Goal: Task Accomplishment & Management: Manage account settings

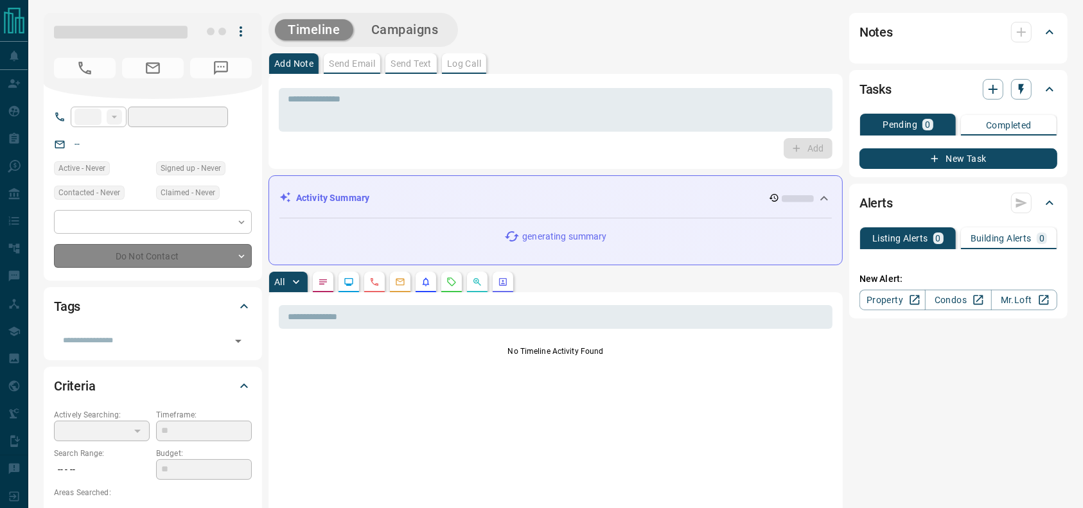
type input "**"
type input "**********"
type input "*"
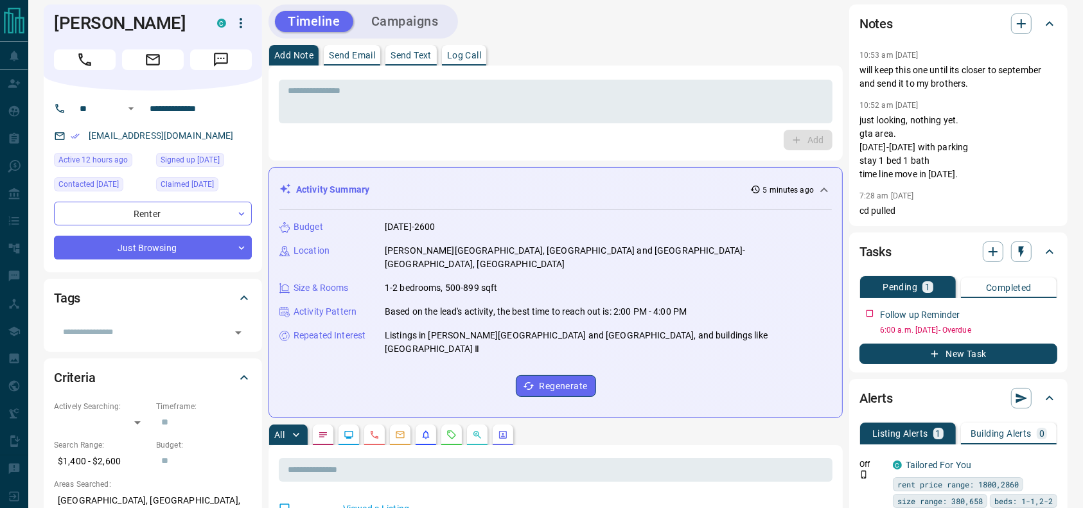
scroll to position [12, 0]
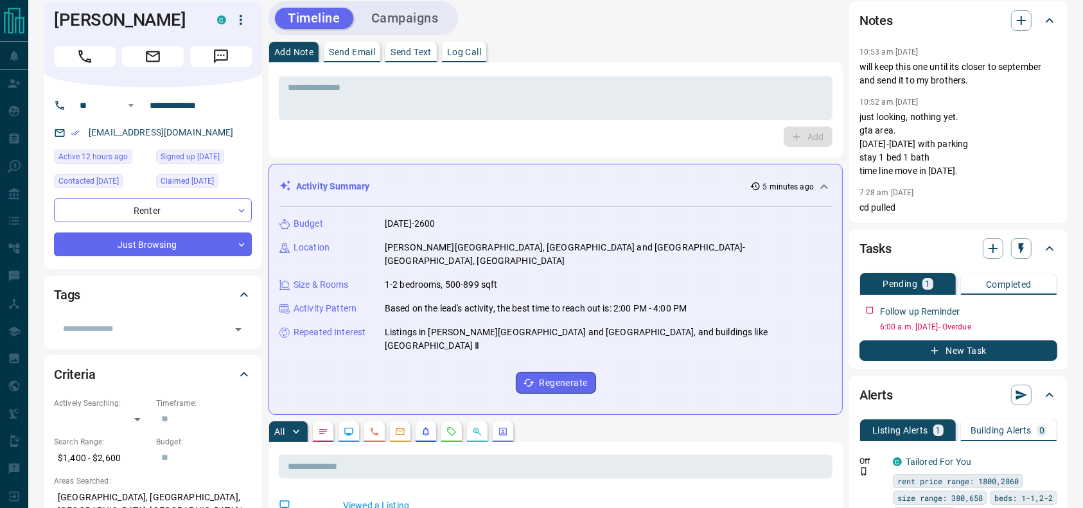
click at [755, 57] on div "Add Note Send Email Send Text Log Call" at bounding box center [555, 52] width 574 height 21
click at [743, 74] on div "* ​" at bounding box center [556, 97] width 554 height 48
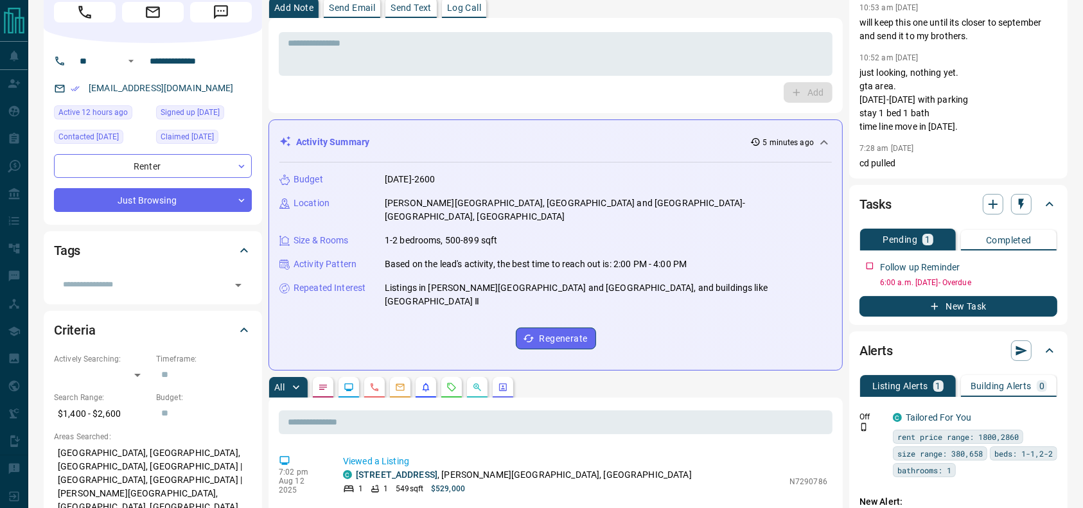
scroll to position [57, 0]
click at [785, 105] on div "* ​ Add" at bounding box center [555, 64] width 574 height 95
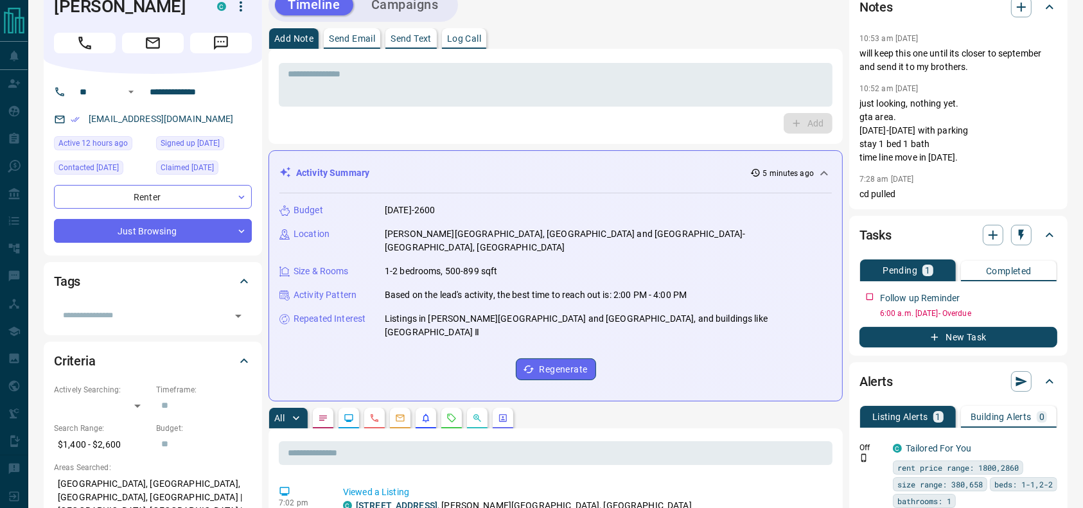
scroll to position [24, 0]
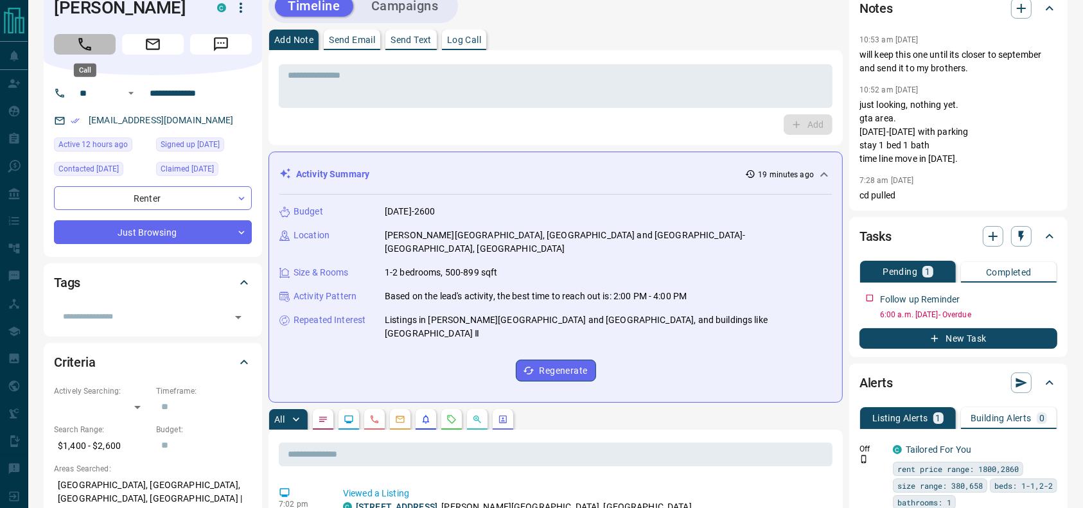
click at [92, 47] on button "Call" at bounding box center [85, 44] width 62 height 21
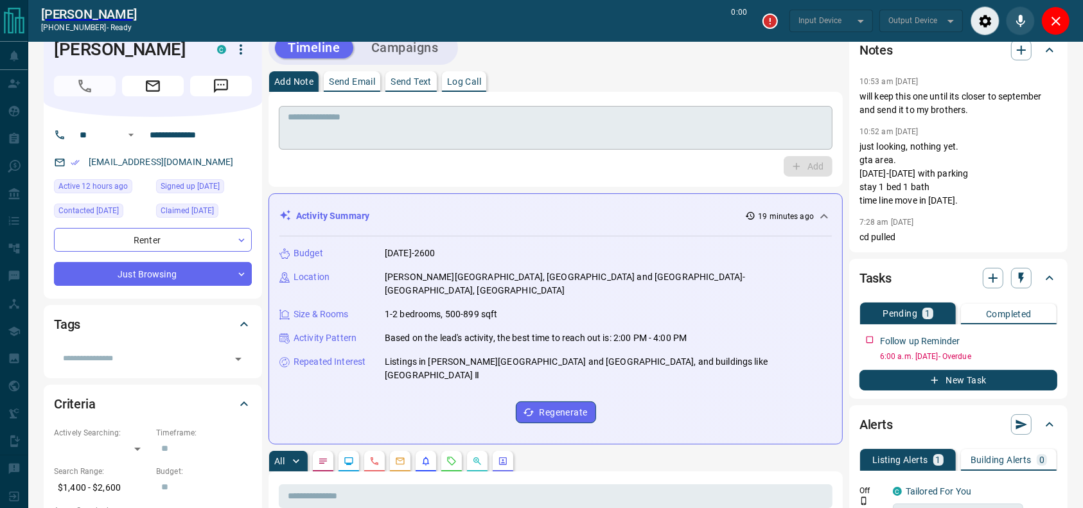
scroll to position [0, 0]
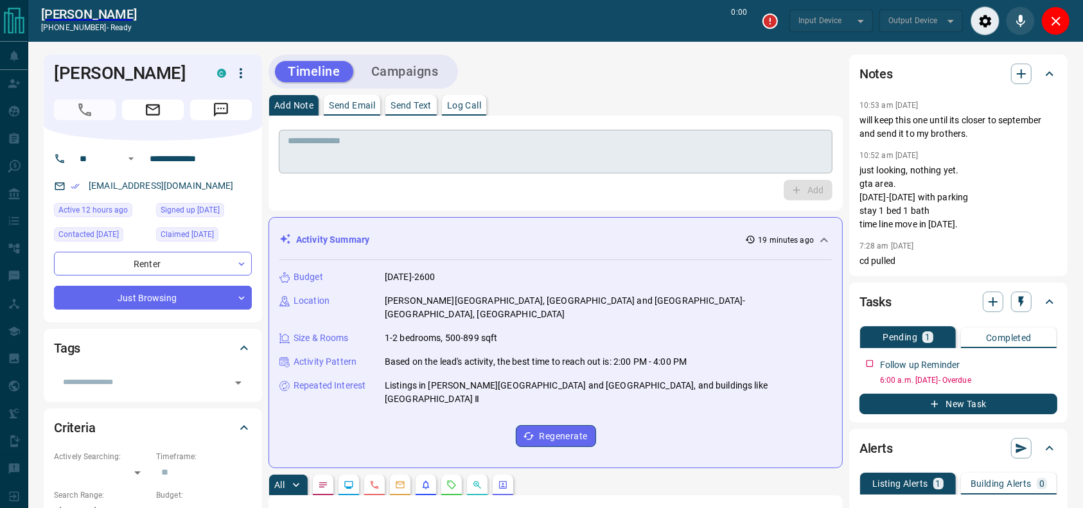
type input "*******"
click at [802, 100] on div "Add Note Send Email Send Text Log Call" at bounding box center [555, 105] width 574 height 21
click at [674, 82] on div "Timeline Campaigns" at bounding box center [555, 72] width 574 height 34
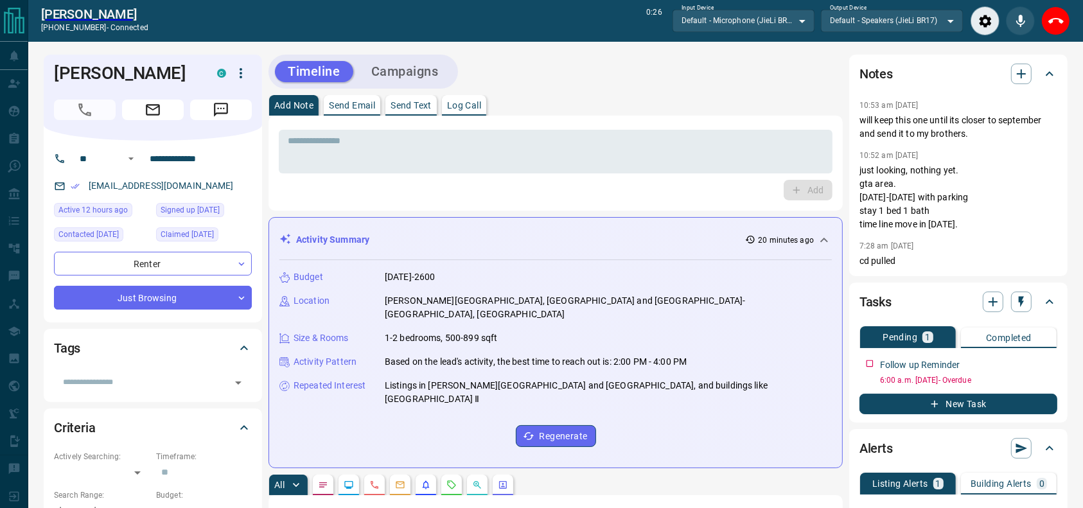
click at [642, 95] on div "Add Note Send Email Send Text Log Call" at bounding box center [555, 105] width 574 height 21
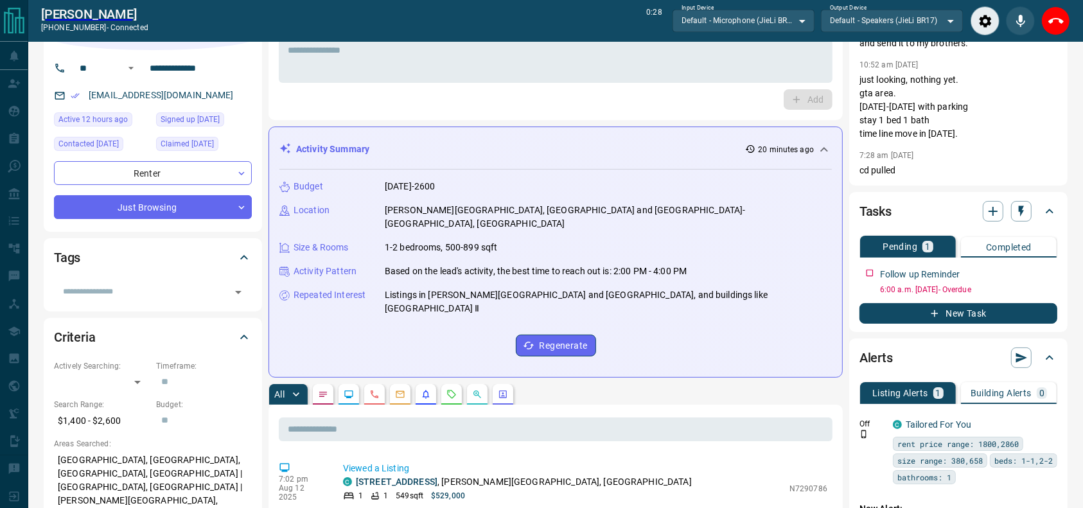
scroll to position [24, 0]
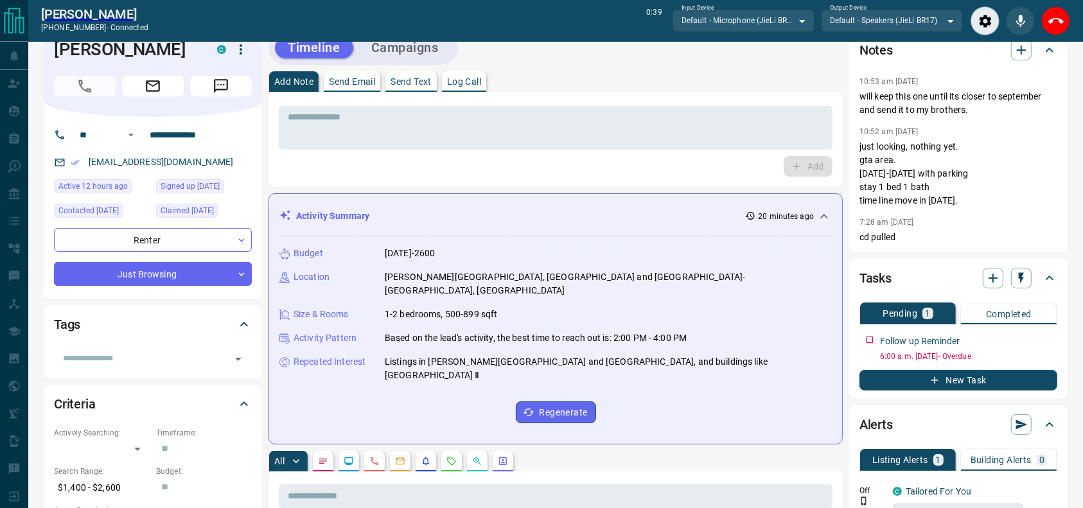
click at [716, 76] on div "Add Note Send Email Send Text Log Call" at bounding box center [555, 81] width 574 height 21
click at [680, 101] on div "* ​ Add" at bounding box center [555, 139] width 574 height 95
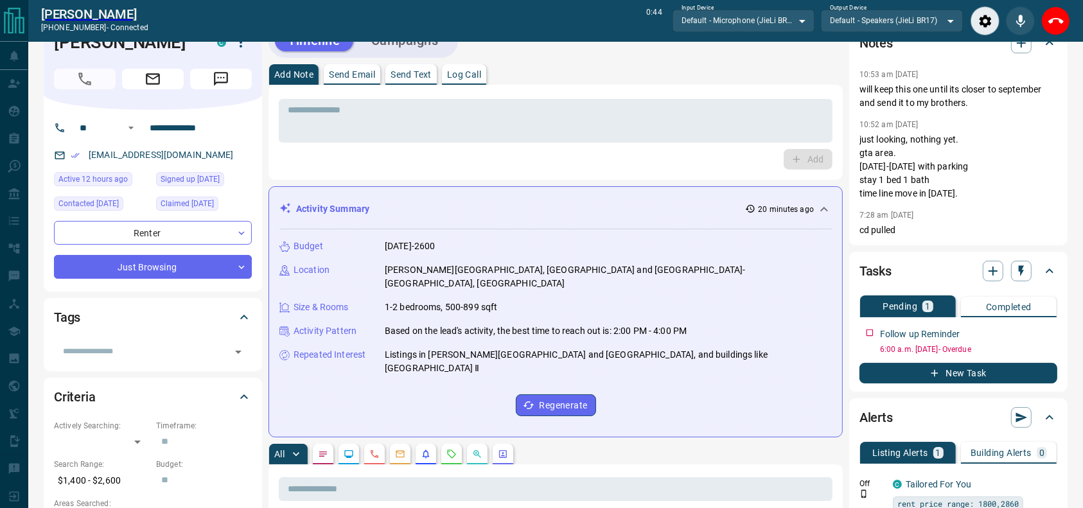
click at [683, 83] on div "Add Note Send Email Send Text Log Call" at bounding box center [555, 74] width 574 height 21
click at [680, 83] on div "Add Note Send Email Send Text Log Call" at bounding box center [555, 74] width 574 height 21
click at [711, 98] on div "* ​" at bounding box center [556, 119] width 554 height 48
click at [716, 66] on div "Add Note Send Email Send Text Log Call" at bounding box center [555, 74] width 574 height 21
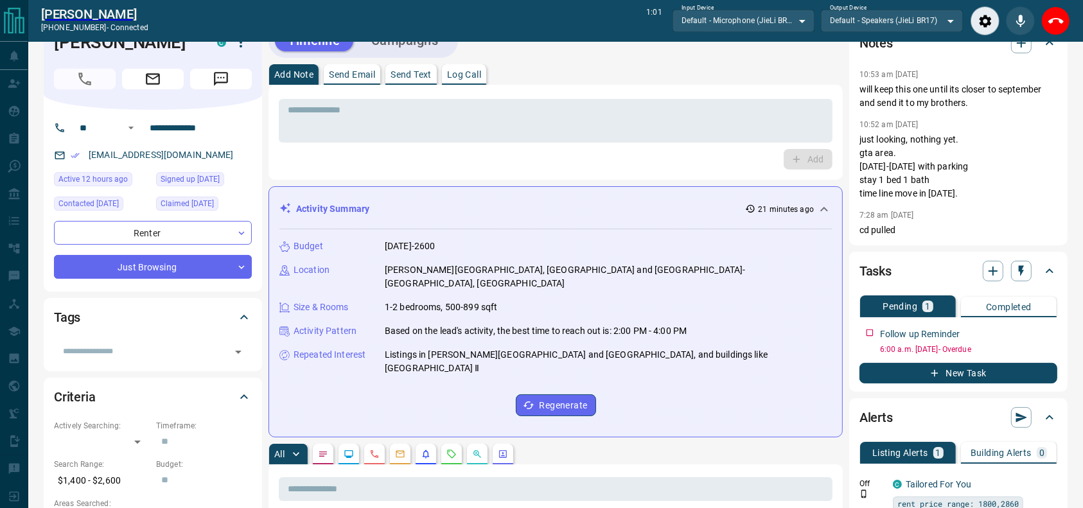
click at [716, 66] on div "Add Note Send Email Send Text Log Call" at bounding box center [555, 74] width 574 height 21
click at [1055, 27] on icon "End Call" at bounding box center [1055, 20] width 15 height 15
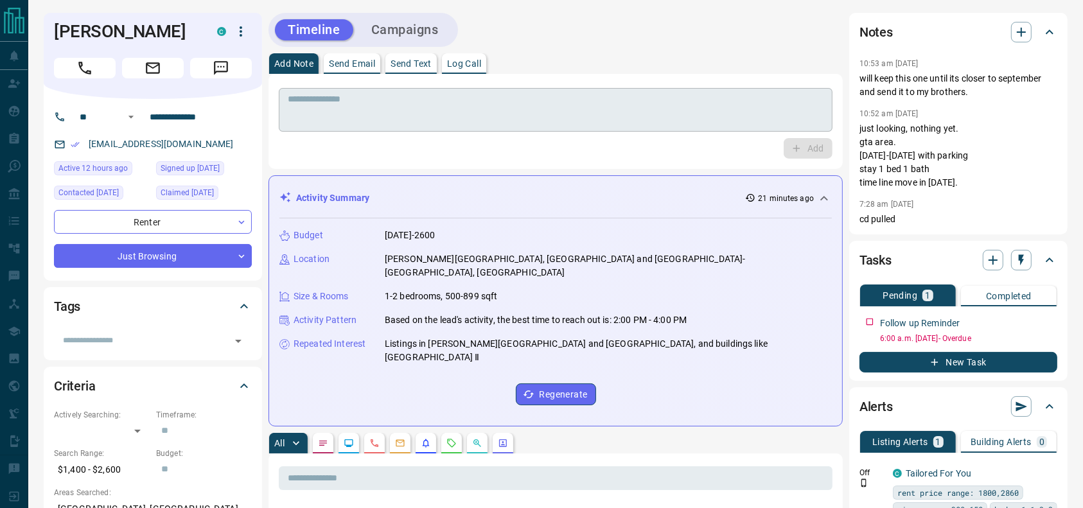
click at [473, 128] on div "* ​" at bounding box center [556, 110] width 554 height 44
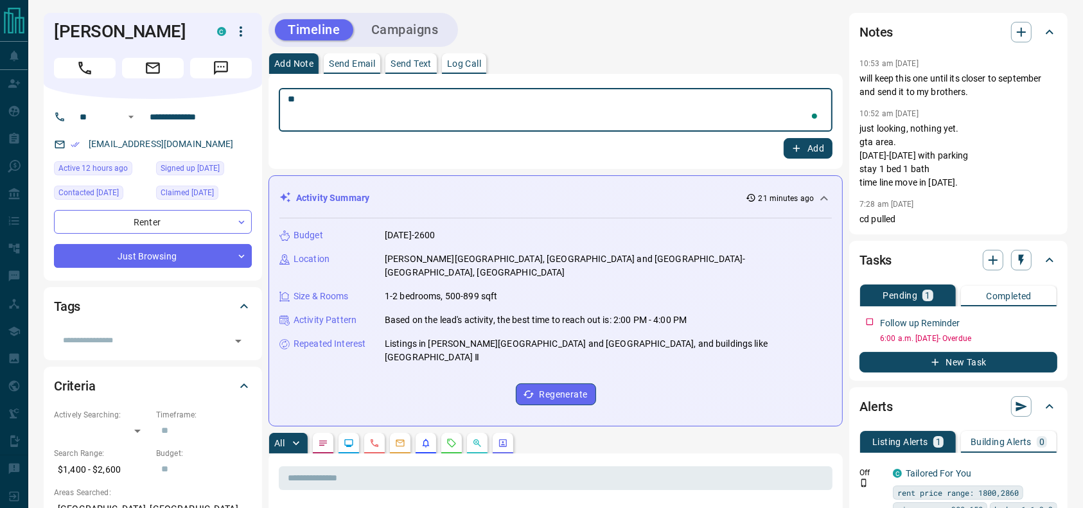
type textarea "*"
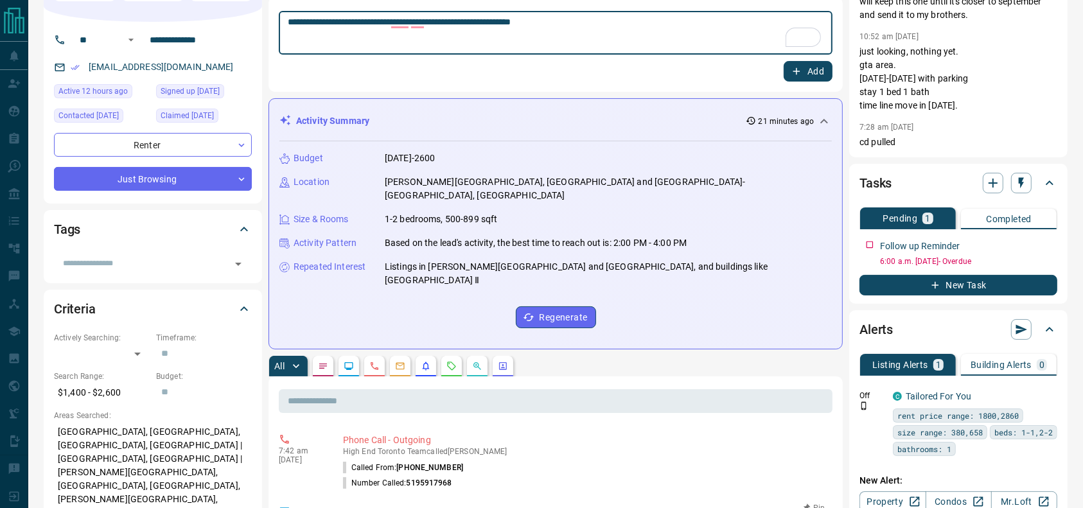
scroll to position [76, 0]
click at [626, 46] on textarea "**********" at bounding box center [556, 33] width 536 height 33
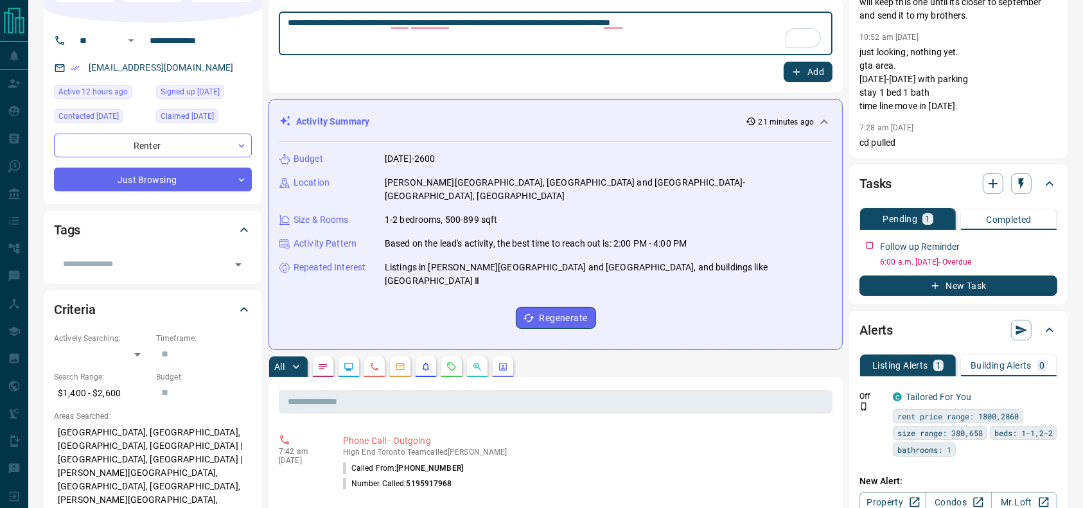
click at [757, 29] on textarea "**********" at bounding box center [556, 33] width 536 height 33
type textarea "**********"
click at [920, 108] on p "just looking, nothing yet. gta area. 1500-2000 with parking stay 1 bed 1 bath t…" at bounding box center [958, 79] width 198 height 67
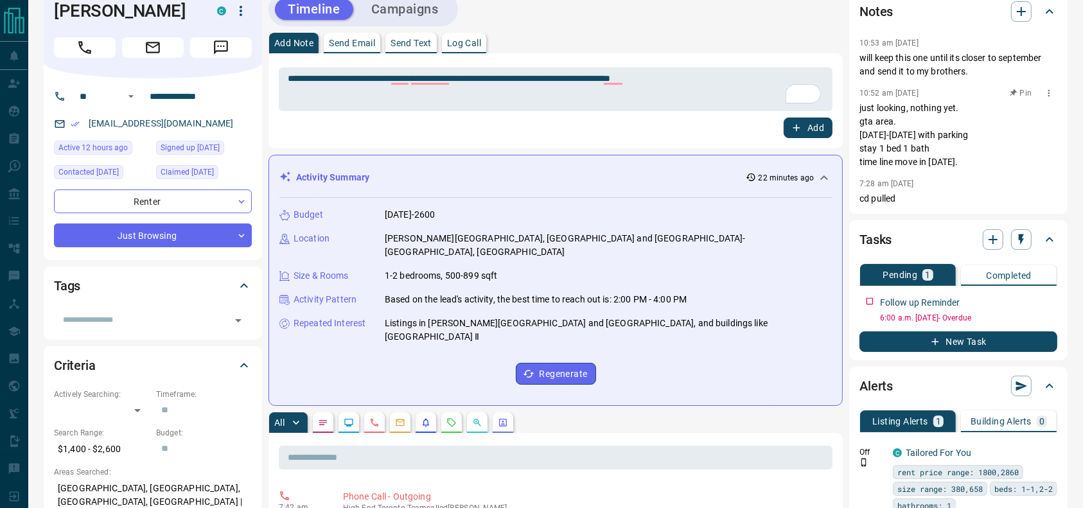
scroll to position [21, 0]
click at [709, 69] on div "**********" at bounding box center [556, 89] width 554 height 44
click at [799, 140] on div "**********" at bounding box center [555, 100] width 574 height 95
click at [799, 136] on div "**********" at bounding box center [555, 100] width 574 height 95
click at [799, 136] on button "Add" at bounding box center [808, 127] width 49 height 21
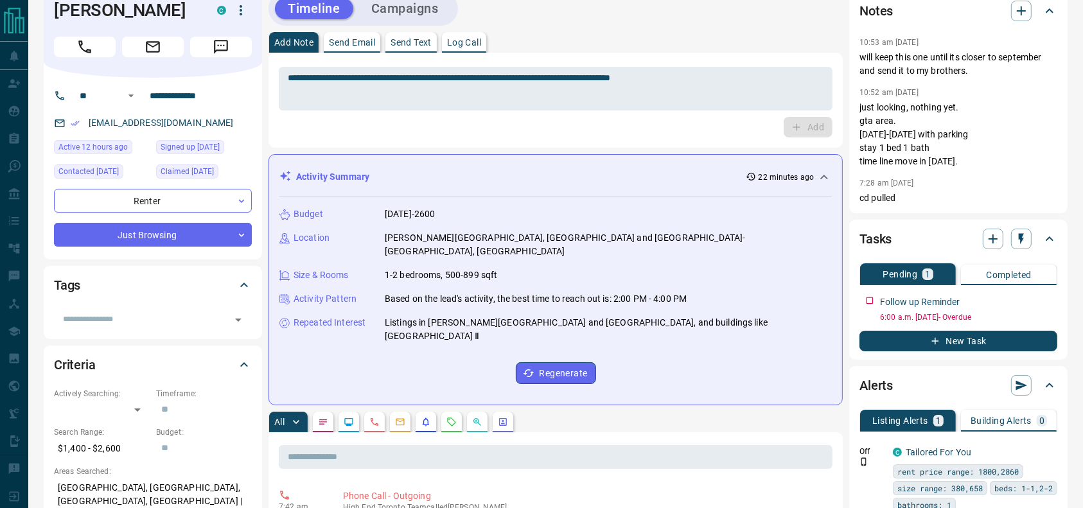
click at [694, 118] on div "Add" at bounding box center [556, 127] width 554 height 21
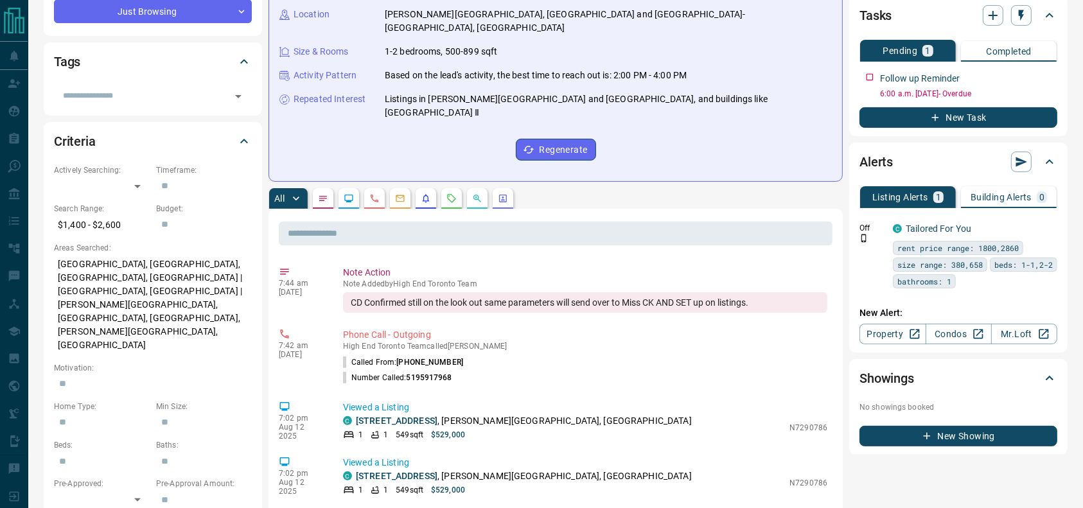
scroll to position [246, 0]
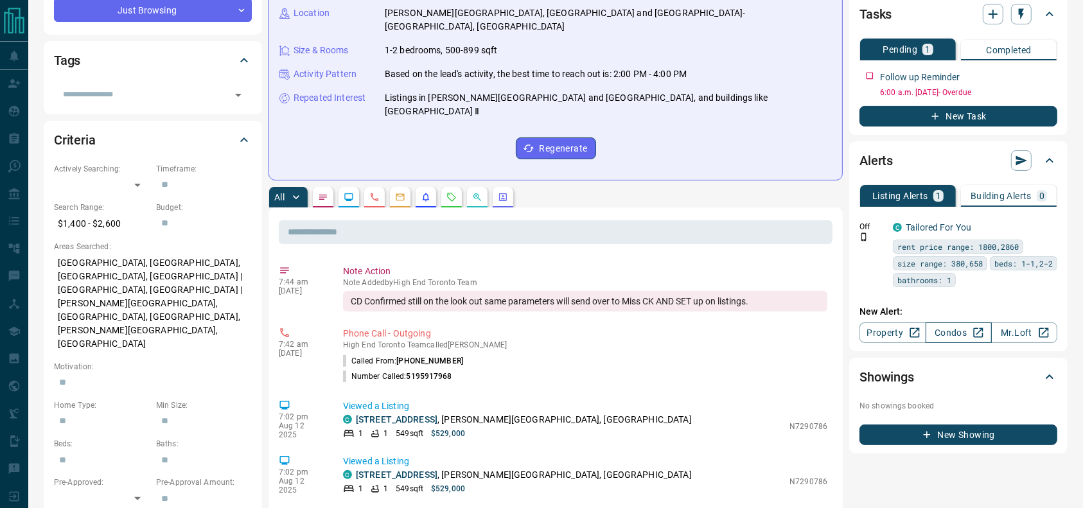
click at [958, 329] on link "Condos" at bounding box center [959, 332] width 66 height 21
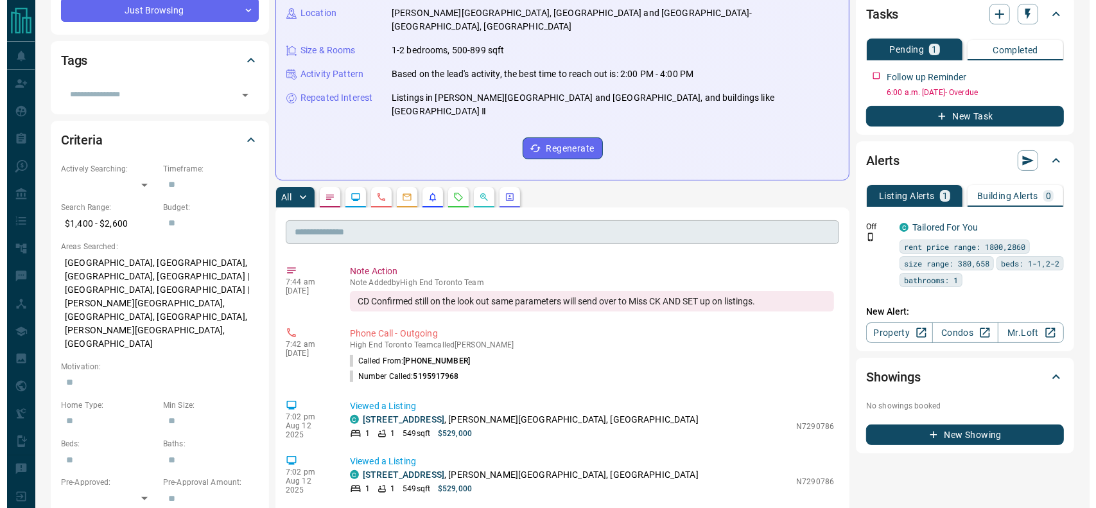
scroll to position [0, 0]
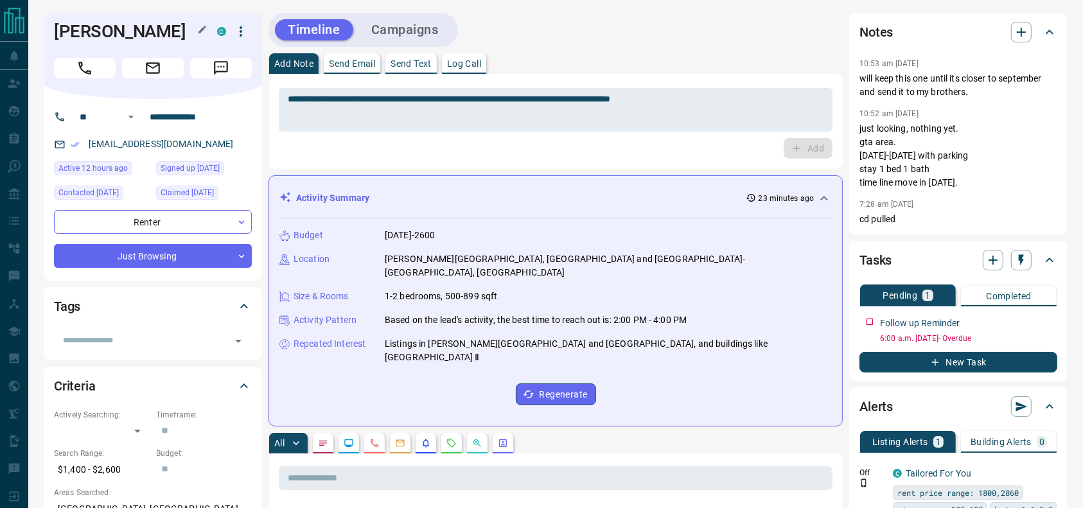
click at [119, 33] on h1 "David Akoshile" at bounding box center [126, 31] width 144 height 21
copy div "David Akoshile C"
click at [198, 123] on input "**********" at bounding box center [195, 117] width 100 height 21
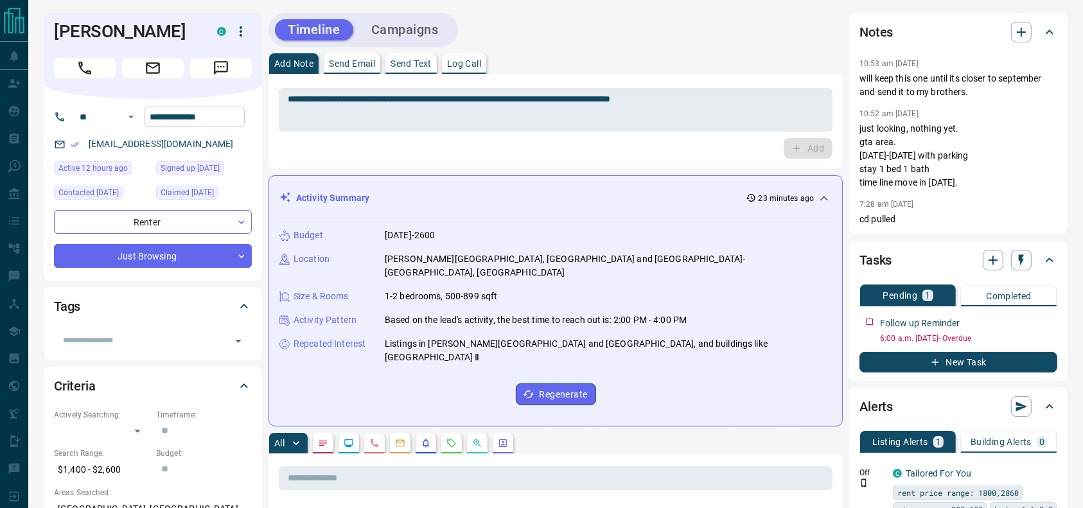
click at [198, 123] on input "**********" at bounding box center [195, 117] width 100 height 21
drag, startPoint x: 191, startPoint y: 148, endPoint x: 75, endPoint y: 143, distance: 115.7
click at [75, 143] on div "dayveydo@gmail.com" at bounding box center [153, 144] width 198 height 21
copy link "dayveydo@gmail.com"
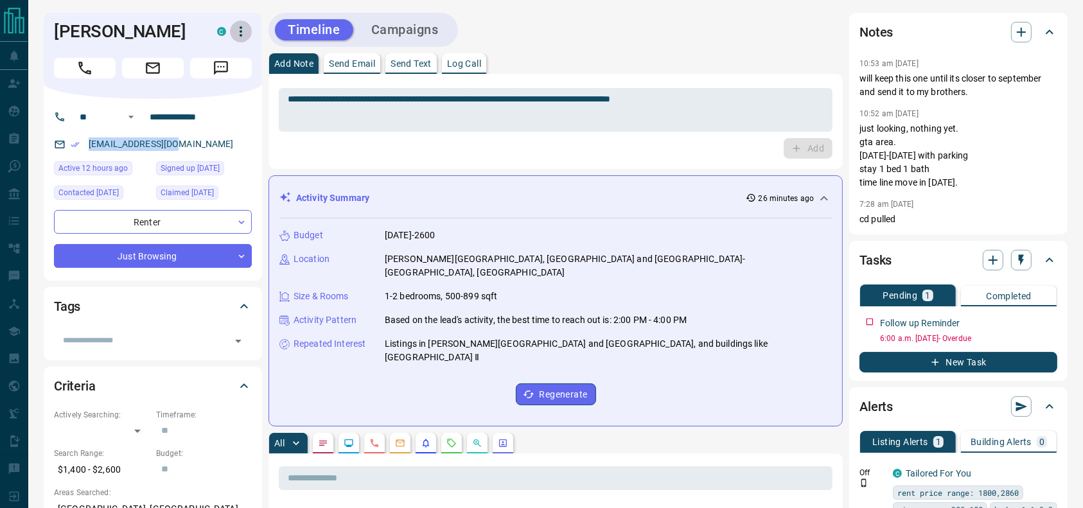
click at [245, 33] on icon "button" at bounding box center [240, 31] width 15 height 15
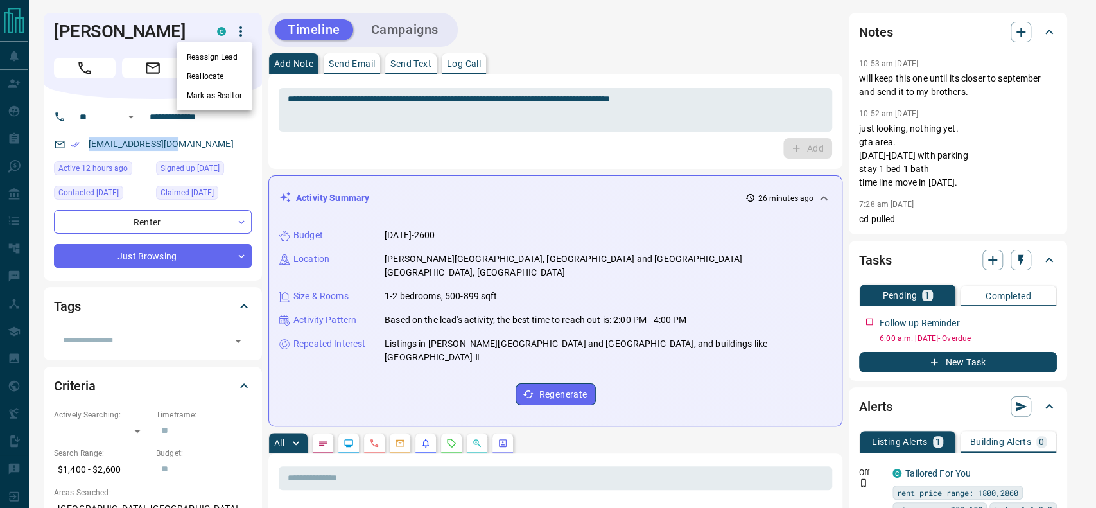
click at [217, 54] on li "Reassign Lead" at bounding box center [215, 57] width 76 height 19
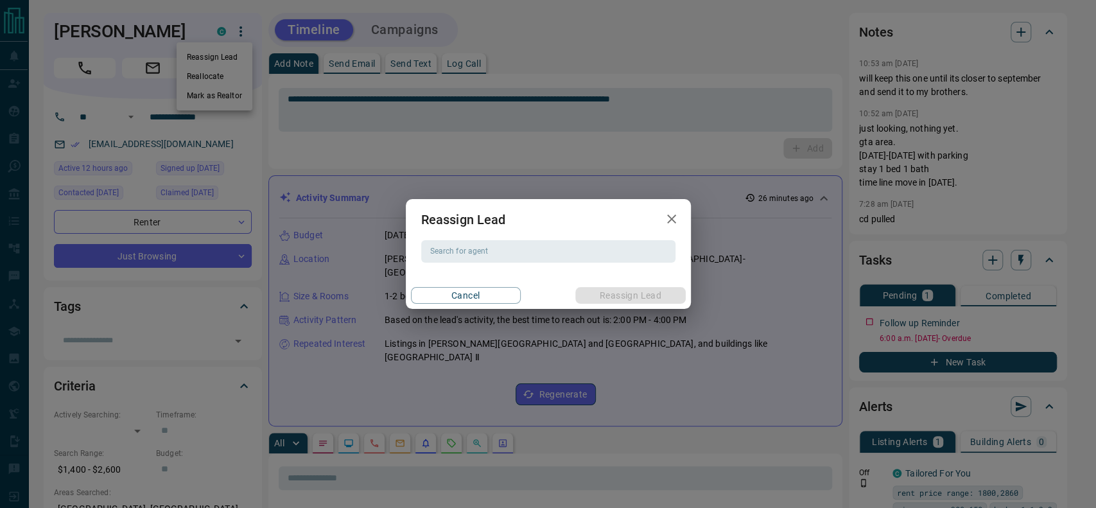
click at [452, 239] on h2 "Reassign Lead" at bounding box center [464, 219] width 116 height 41
click at [456, 252] on input "Search for agent" at bounding box center [547, 251] width 245 height 14
click at [479, 286] on li "Chelsea Kaplivsky" at bounding box center [548, 277] width 254 height 19
type input "**********"
click at [616, 292] on button "Reassign Lead" at bounding box center [631, 295] width 110 height 17
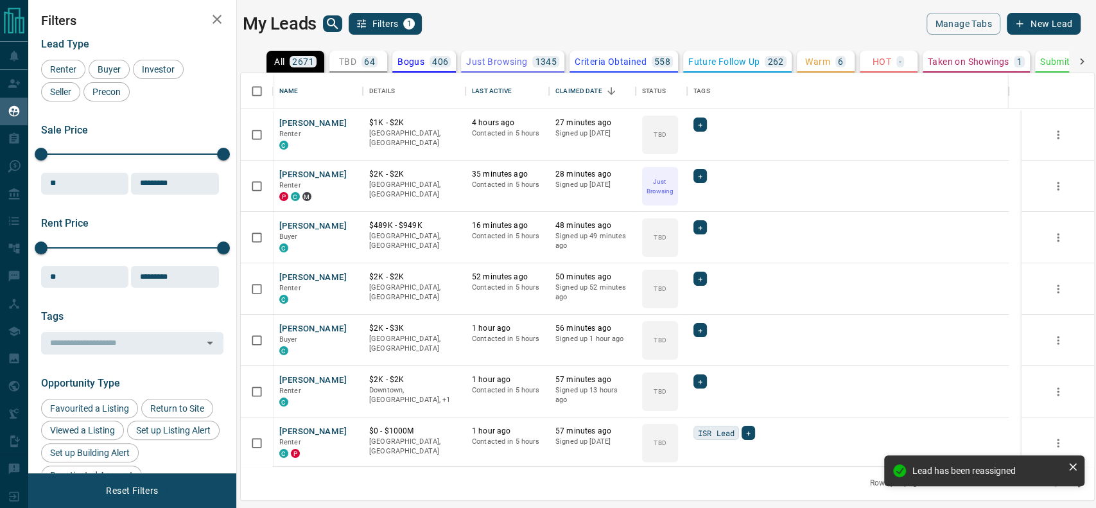
scroll to position [380, 840]
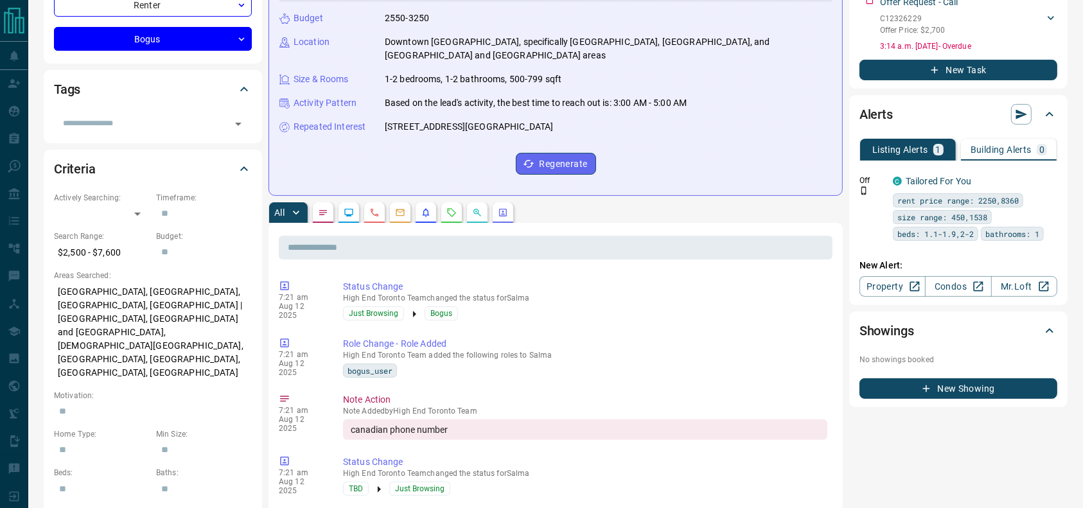
scroll to position [242, 0]
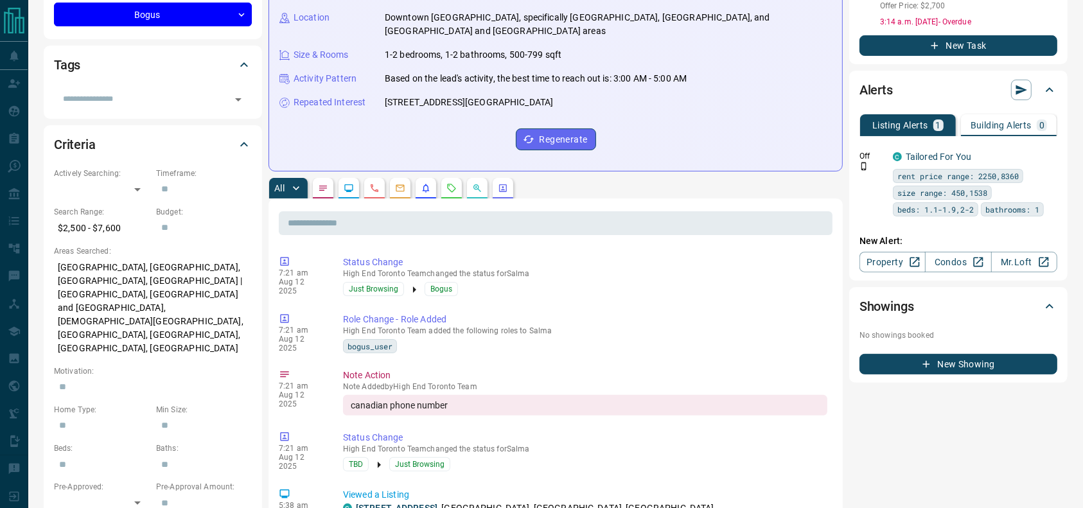
click at [457, 178] on button "button" at bounding box center [451, 188] width 21 height 21
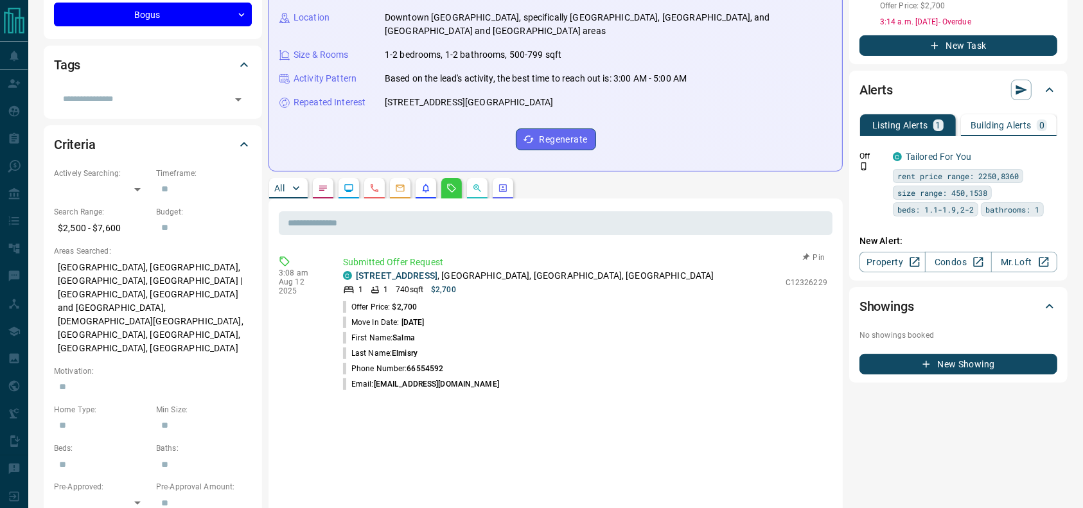
scroll to position [0, 0]
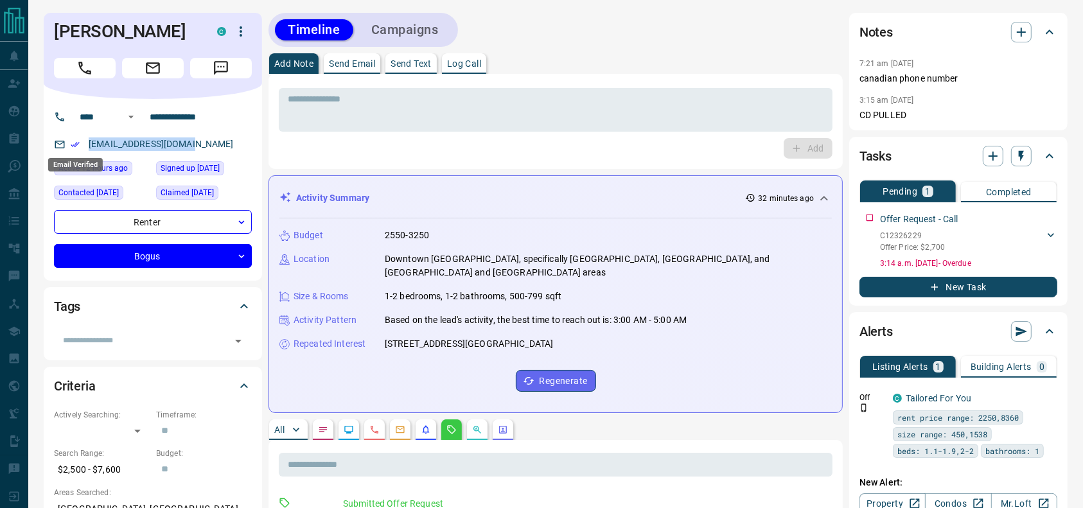
drag, startPoint x: 195, startPoint y: 142, endPoint x: 78, endPoint y: 142, distance: 116.9
click at [78, 142] on div "[EMAIL_ADDRESS][DOMAIN_NAME]" at bounding box center [153, 144] width 198 height 21
copy link "[EMAIL_ADDRESS][DOMAIN_NAME]"
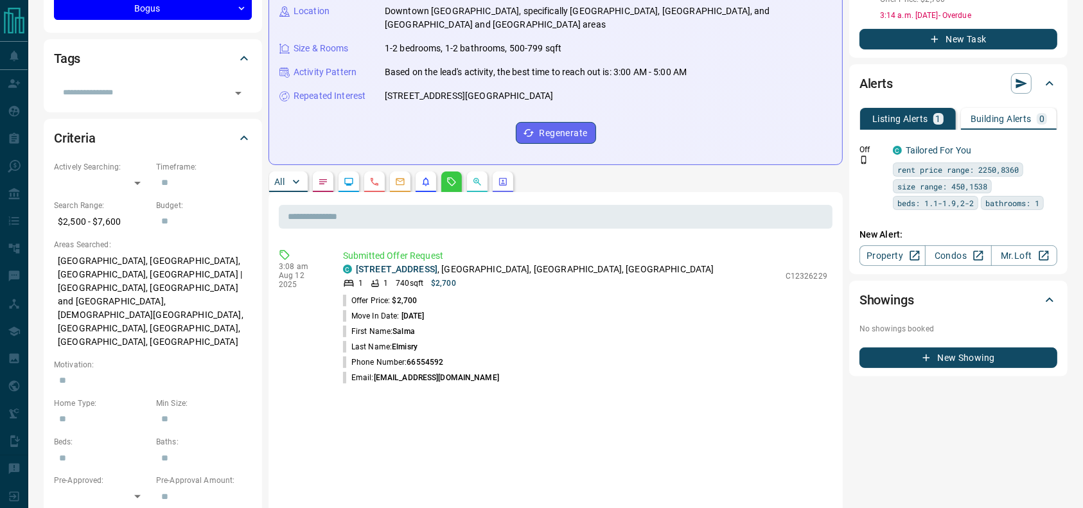
scroll to position [251, 0]
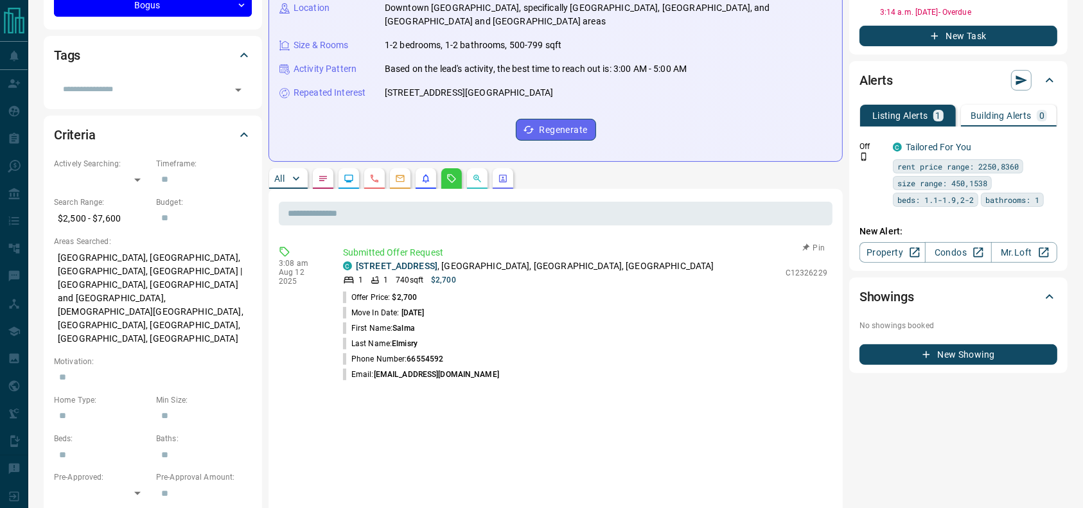
click at [582, 259] on p "[STREET_ADDRESS]" at bounding box center [535, 265] width 358 height 13
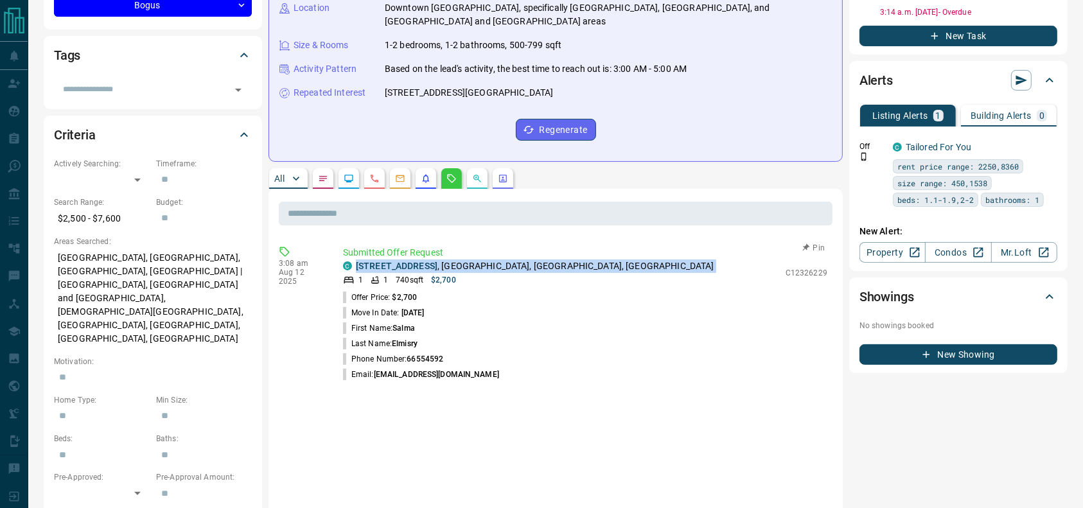
click at [582, 259] on p "[STREET_ADDRESS]" at bounding box center [535, 265] width 358 height 13
copy div "[STREET_ADDRESS]"
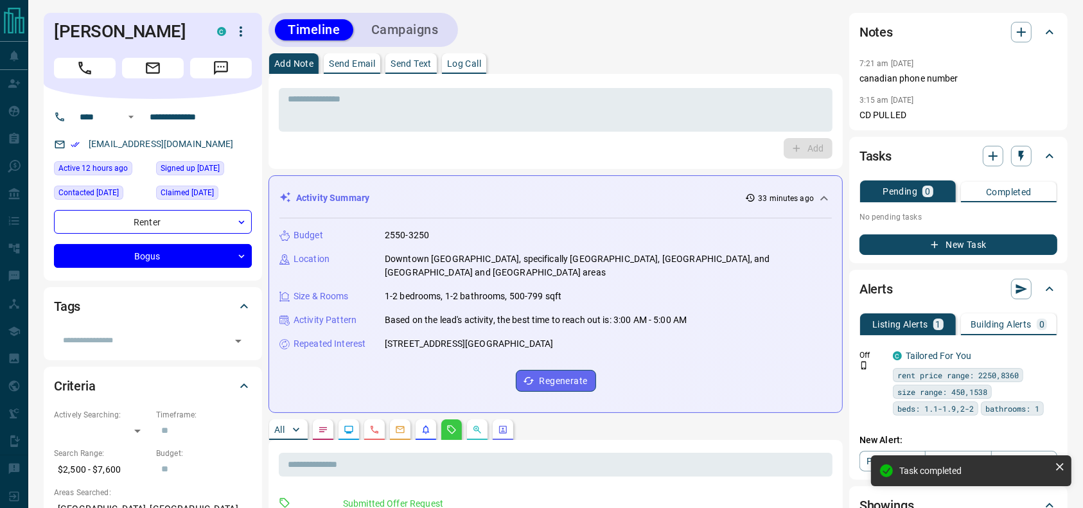
click at [942, 252] on button "New Task" at bounding box center [958, 244] width 198 height 21
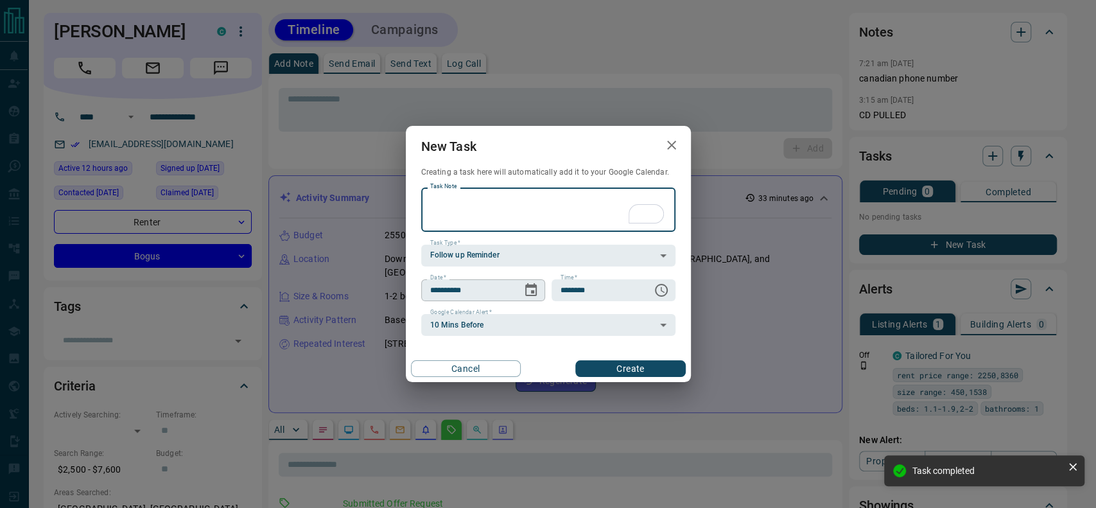
click at [541, 287] on button "Choose date, selected date is Aug 14, 2025" at bounding box center [531, 290] width 26 height 26
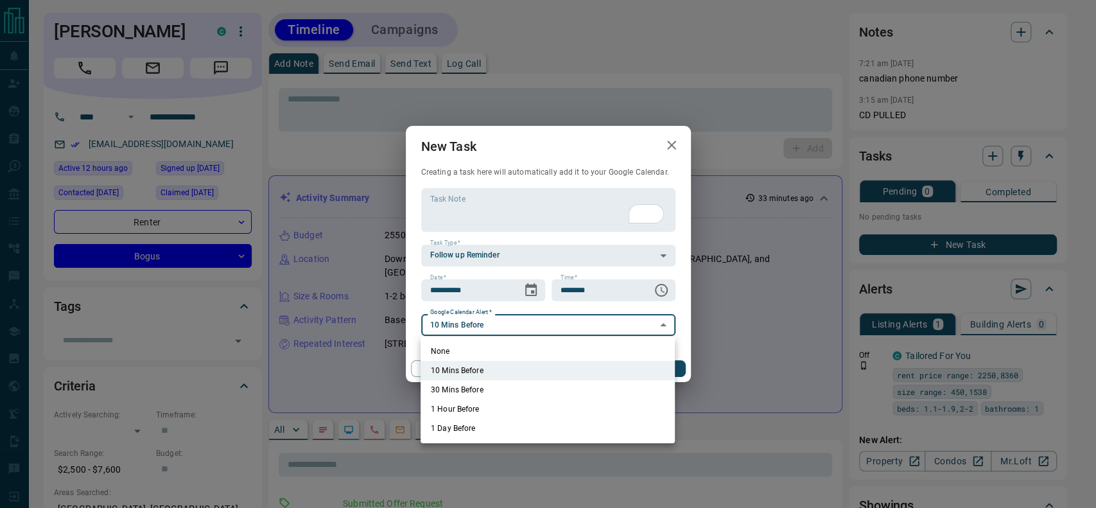
click at [426, 347] on li "None" at bounding box center [548, 351] width 254 height 19
type input "*"
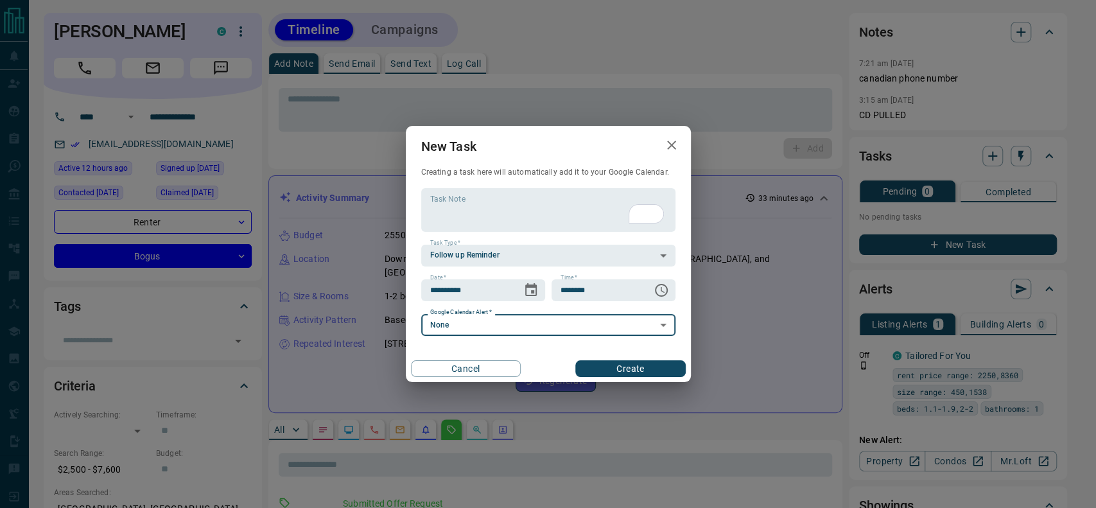
click at [612, 365] on button "Create" at bounding box center [631, 368] width 110 height 17
